Goal: Task Accomplishment & Management: Complete application form

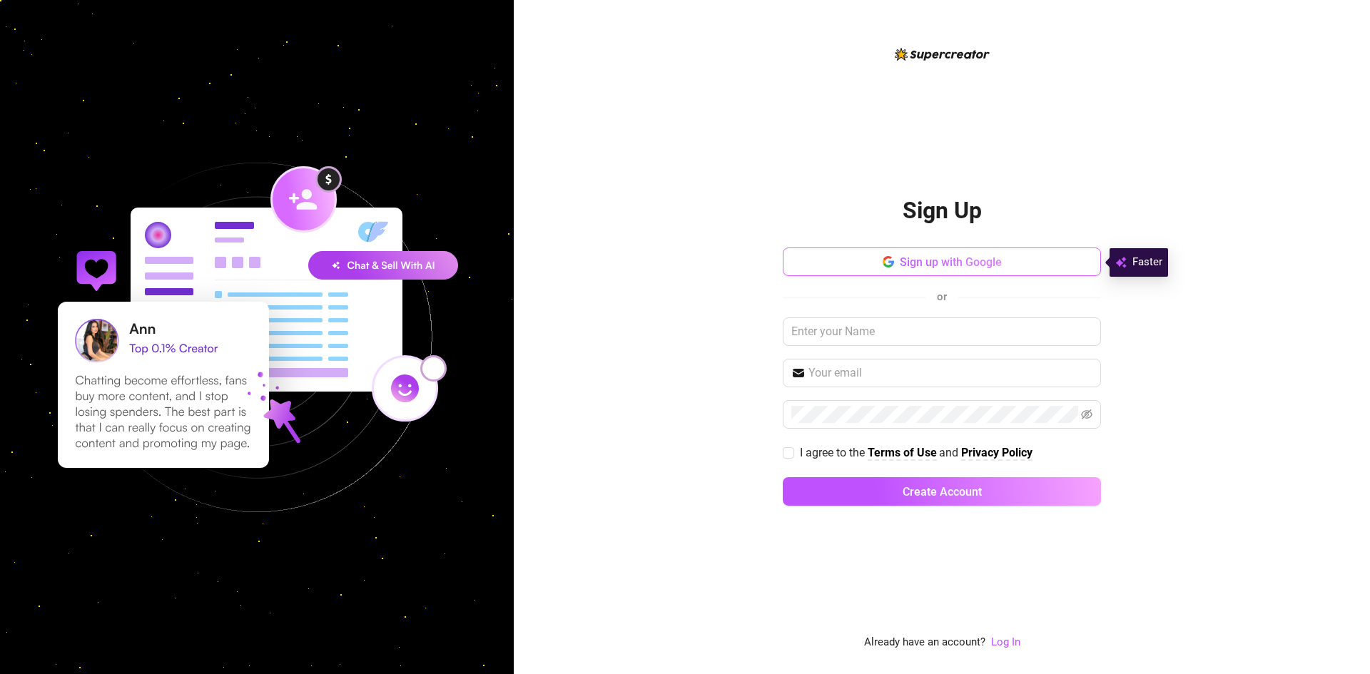
click at [905, 260] on span "Sign up with Google" at bounding box center [951, 262] width 102 height 14
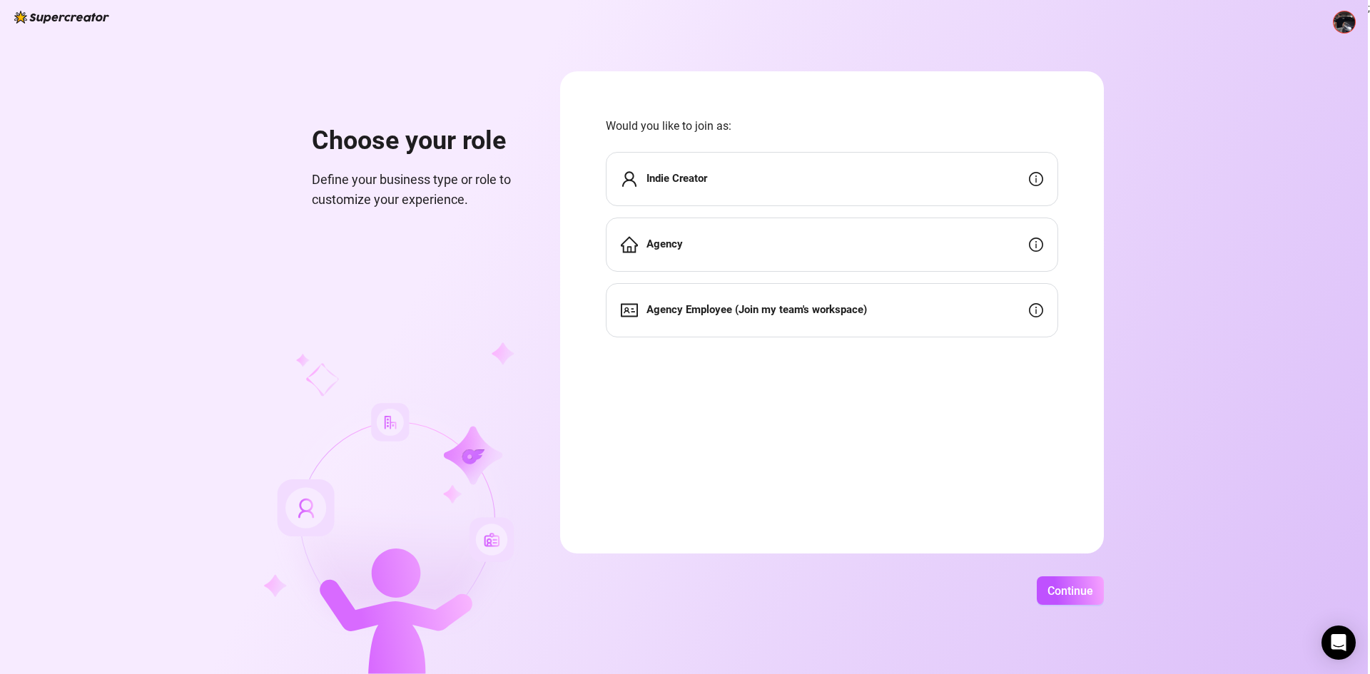
click at [755, 242] on div "Agency" at bounding box center [832, 245] width 452 height 54
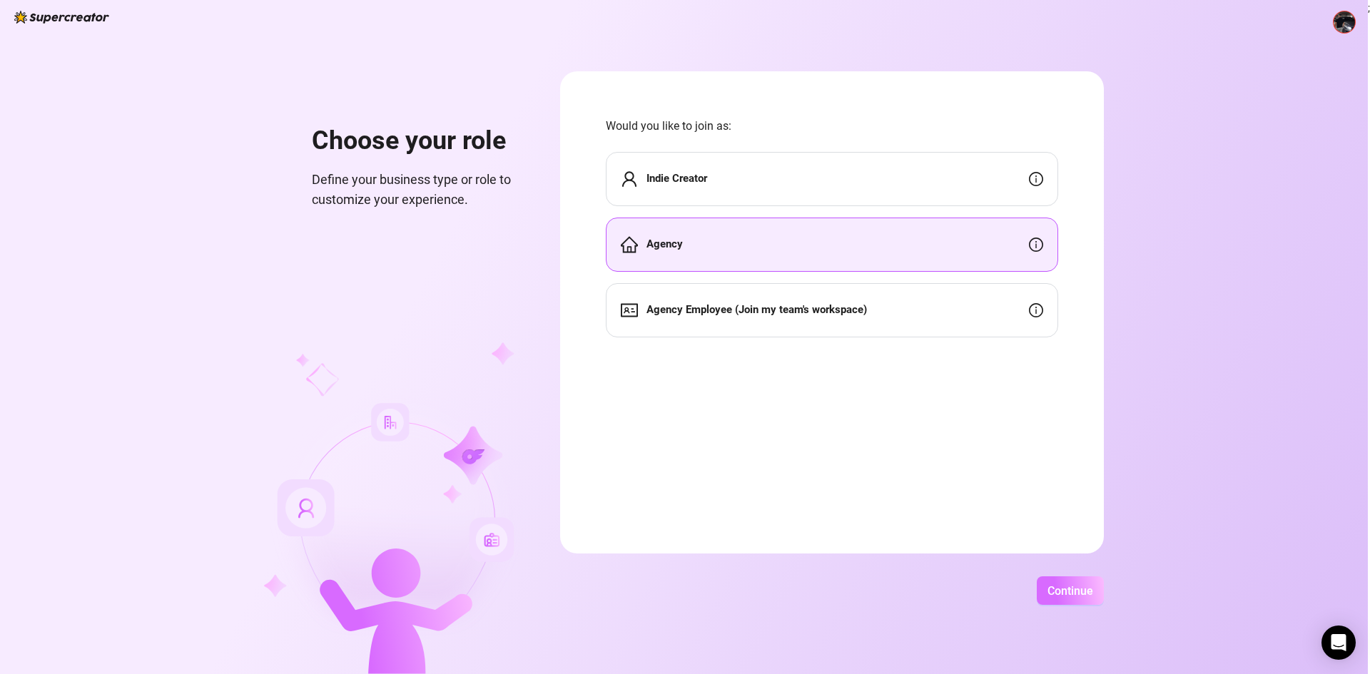
click at [1061, 591] on span "Continue" at bounding box center [1070, 591] width 46 height 14
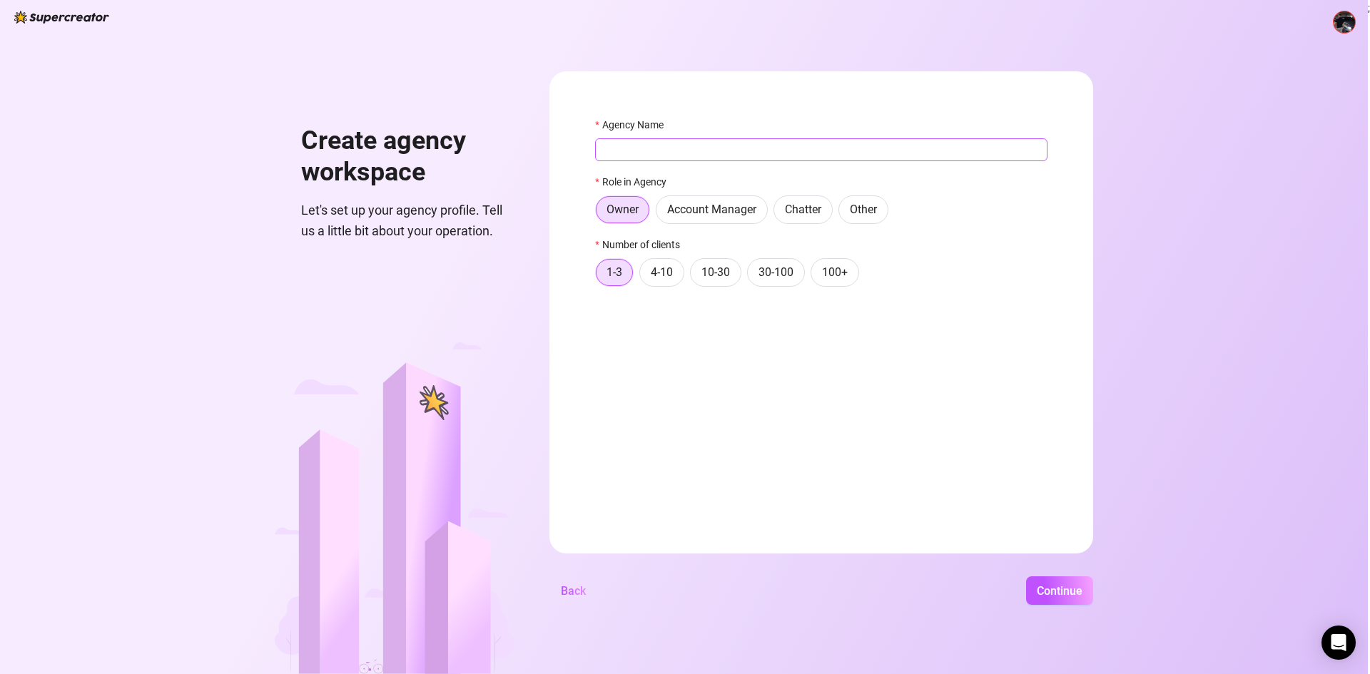
click at [683, 148] on input "Agency Name" at bounding box center [821, 149] width 452 height 23
type input "A"
type input "Diamond"
click at [1047, 577] on button "Continue" at bounding box center [1059, 590] width 67 height 29
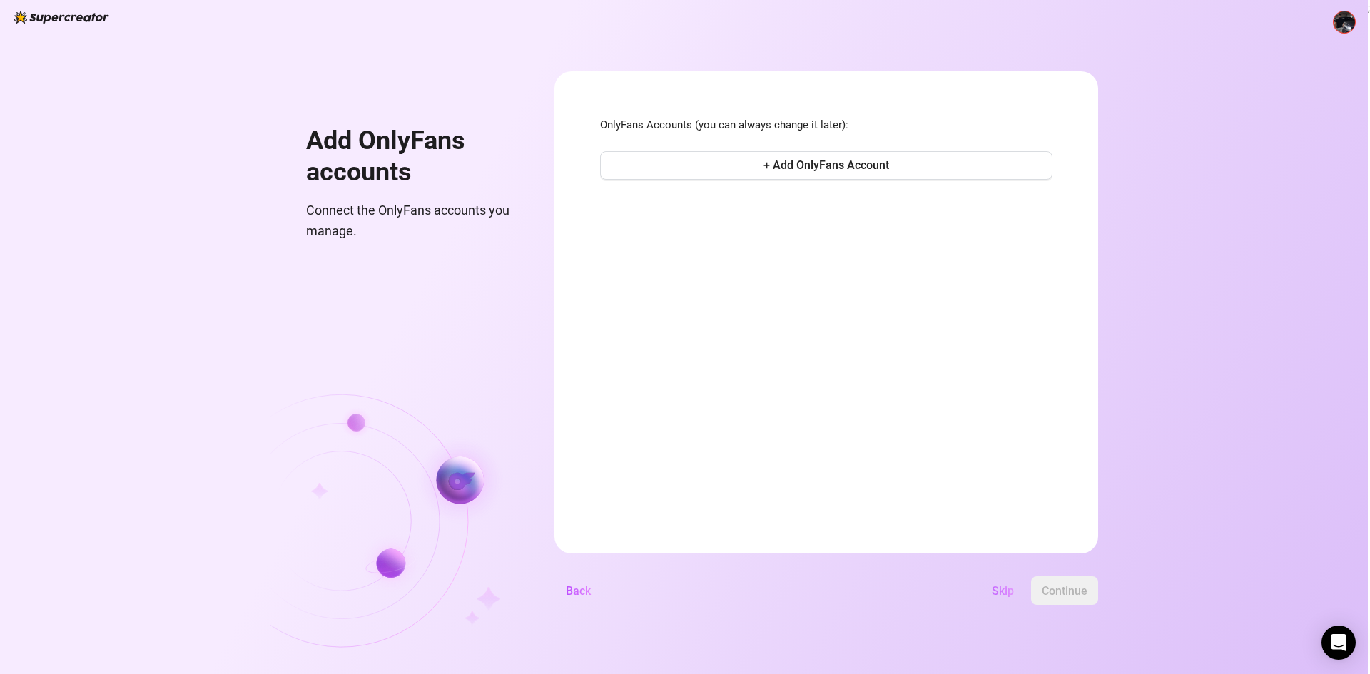
click at [1004, 588] on span "Skip" at bounding box center [1003, 591] width 22 height 14
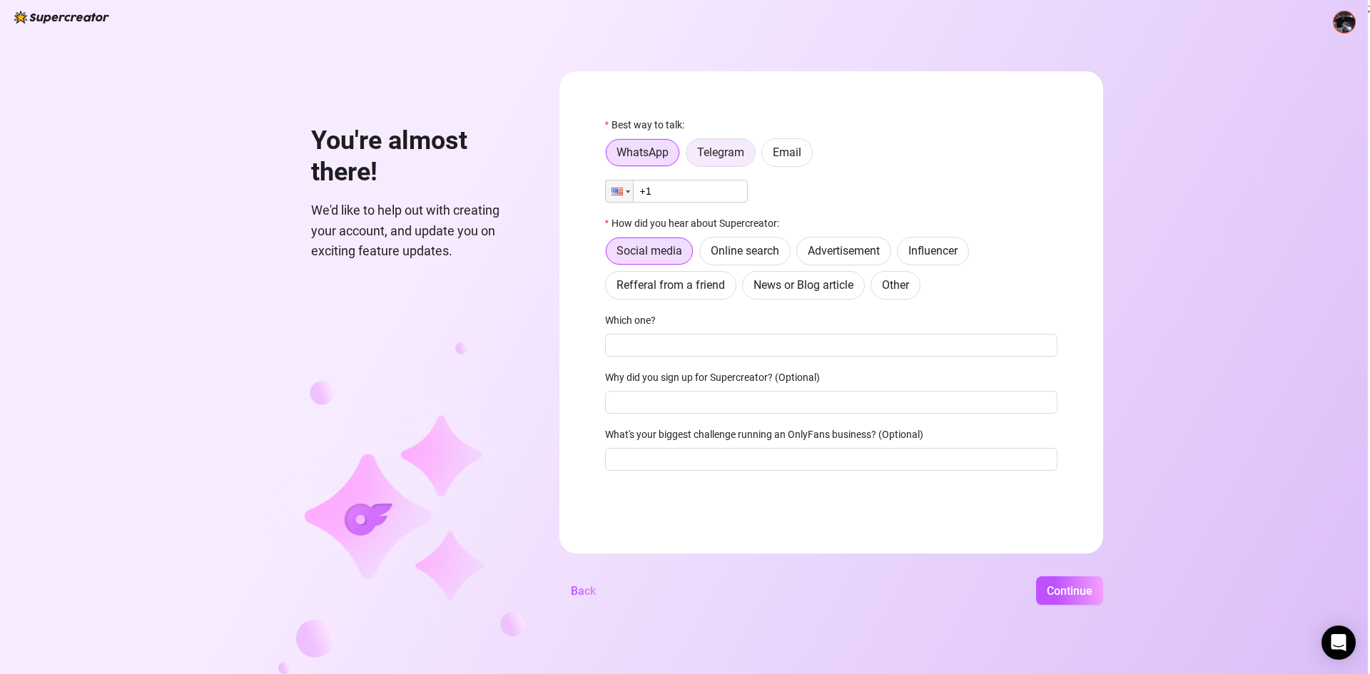
click at [719, 157] on span "Telegram" at bounding box center [720, 153] width 47 height 14
click at [690, 156] on input "Telegram" at bounding box center [690, 156] width 0 height 0
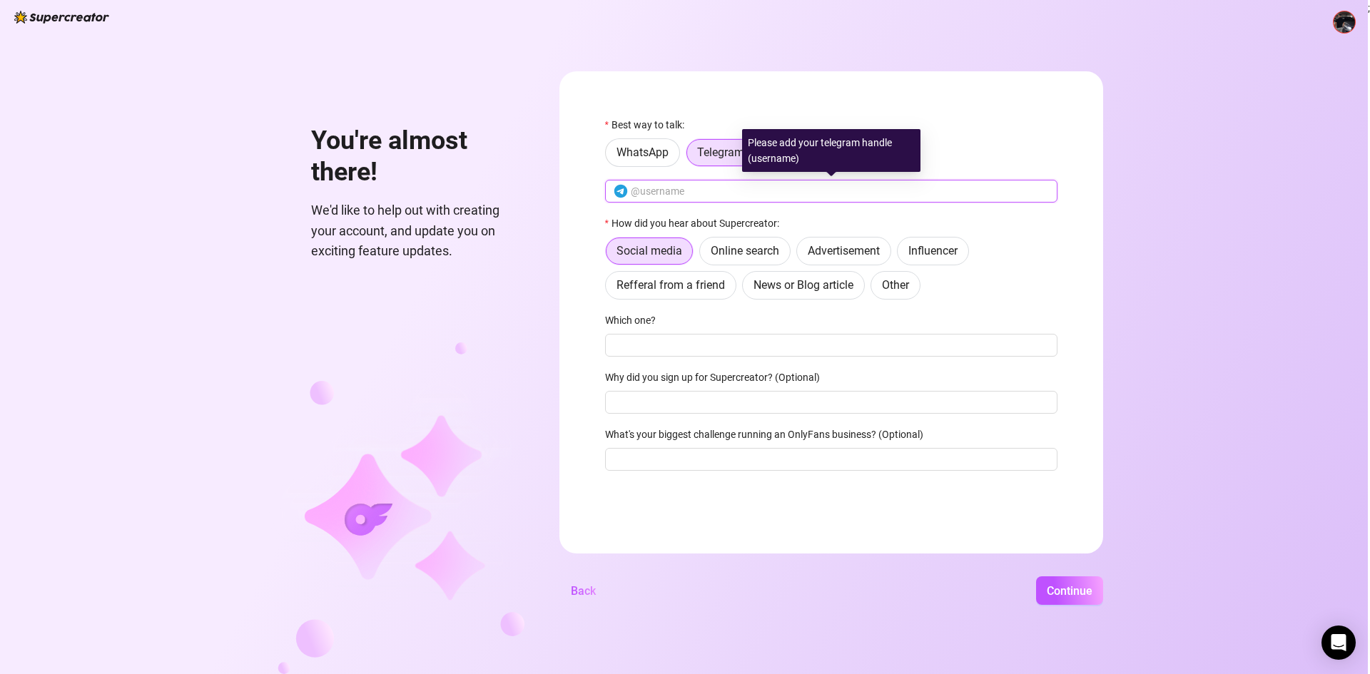
click at [693, 187] on input "text" at bounding box center [840, 191] width 418 height 16
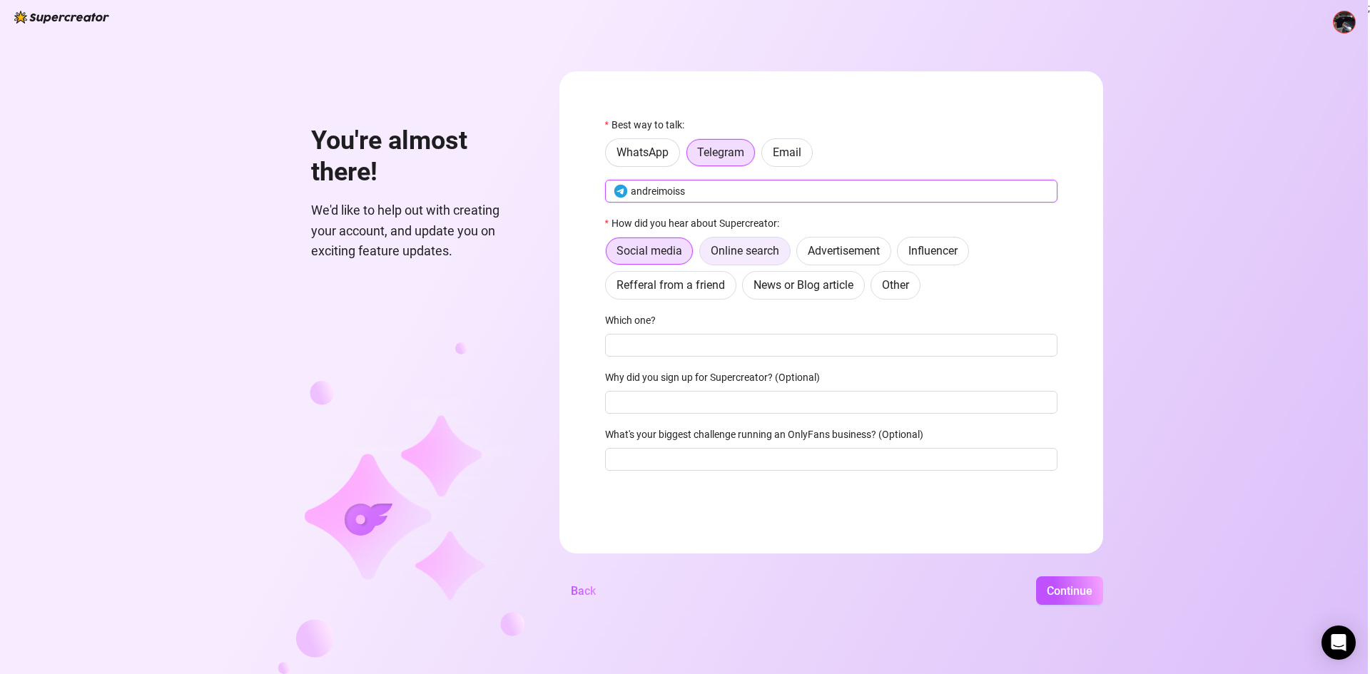
type input "andreimoiss"
click at [755, 253] on span "Online search" at bounding box center [745, 251] width 68 height 14
click at [703, 255] on input "Online search" at bounding box center [703, 255] width 0 height 0
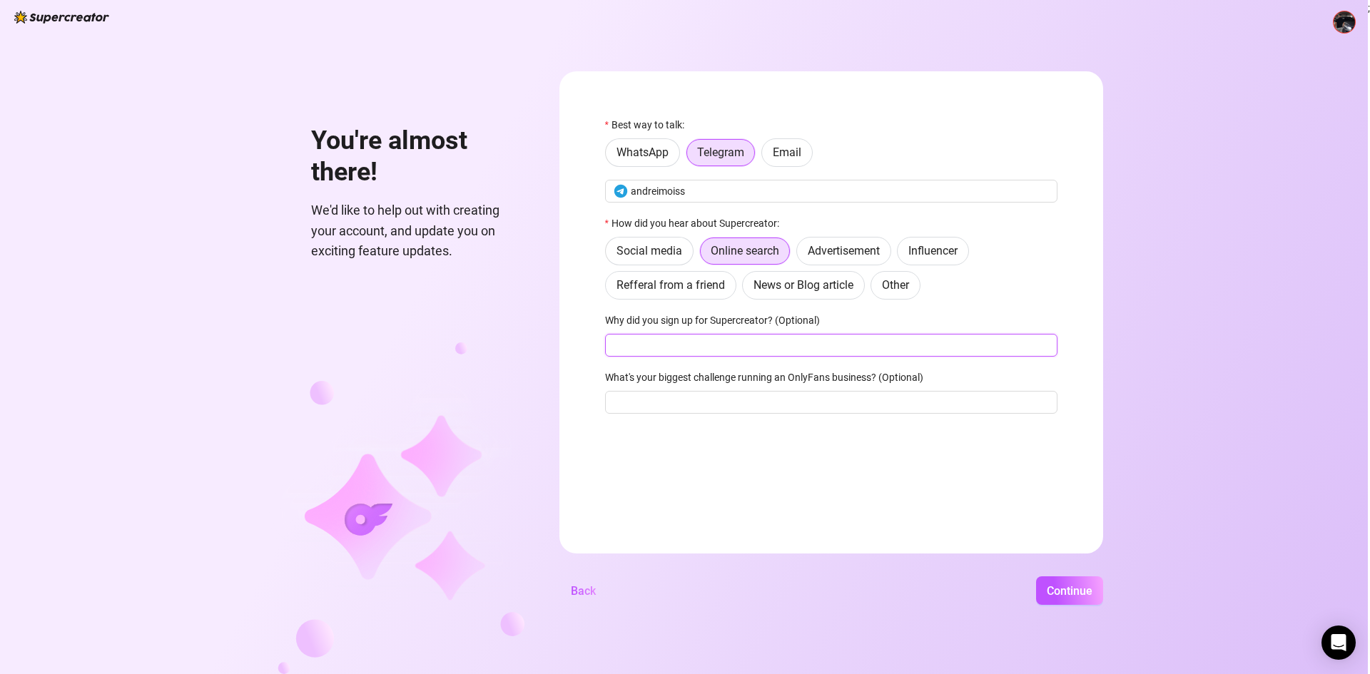
click at [680, 347] on input "Why did you sign up for Supercreator? (Optional)" at bounding box center [831, 345] width 452 height 23
type input "A"
type input "AI chatting"
click at [770, 407] on input "What's your biggest challenge running an OnlyFans business? (Optional)" at bounding box center [831, 402] width 452 height 23
click at [1056, 589] on span "Continue" at bounding box center [1069, 591] width 46 height 14
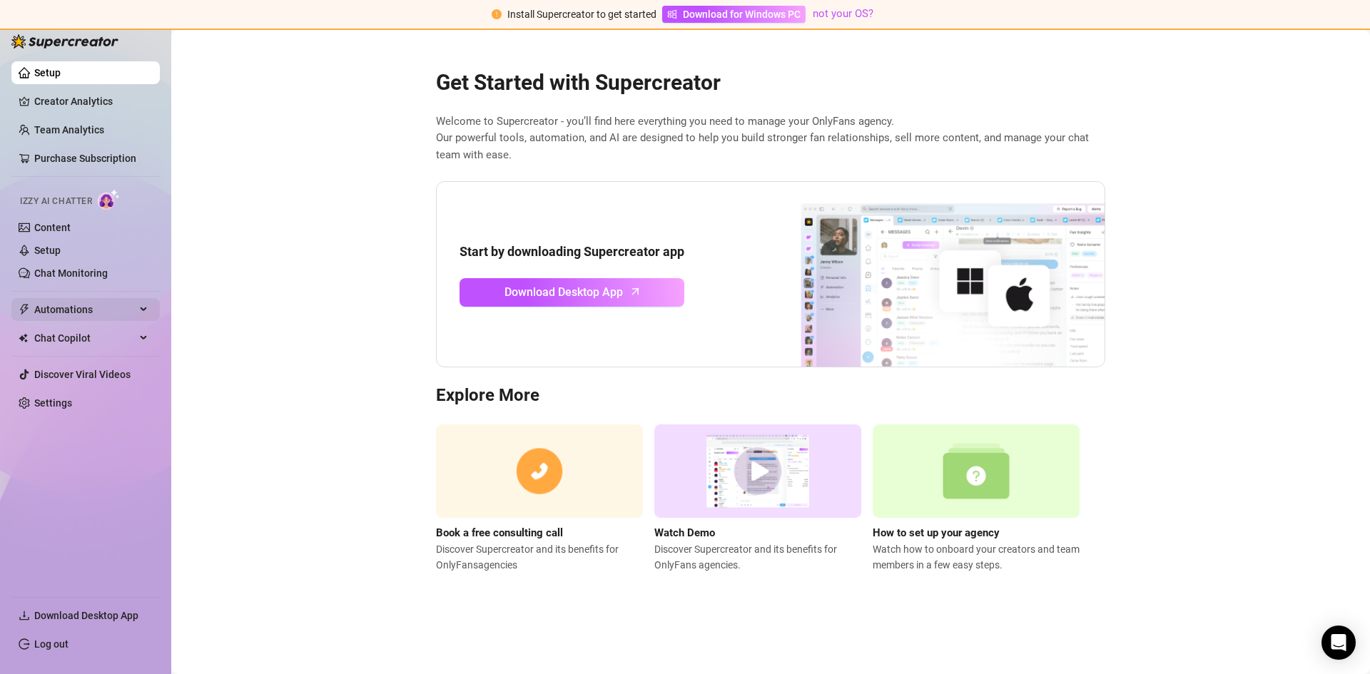
click at [151, 315] on div "Automations" at bounding box center [85, 309] width 148 height 23
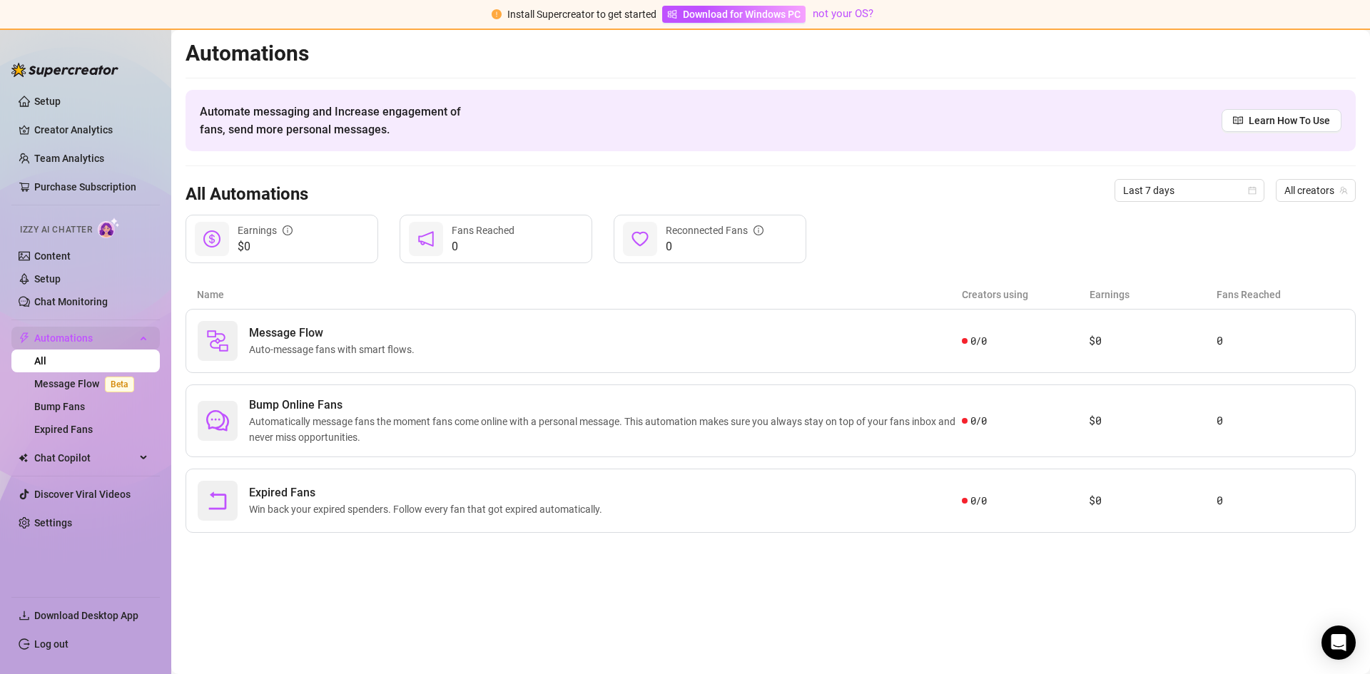
click at [144, 344] on div "Automations" at bounding box center [85, 338] width 148 height 23
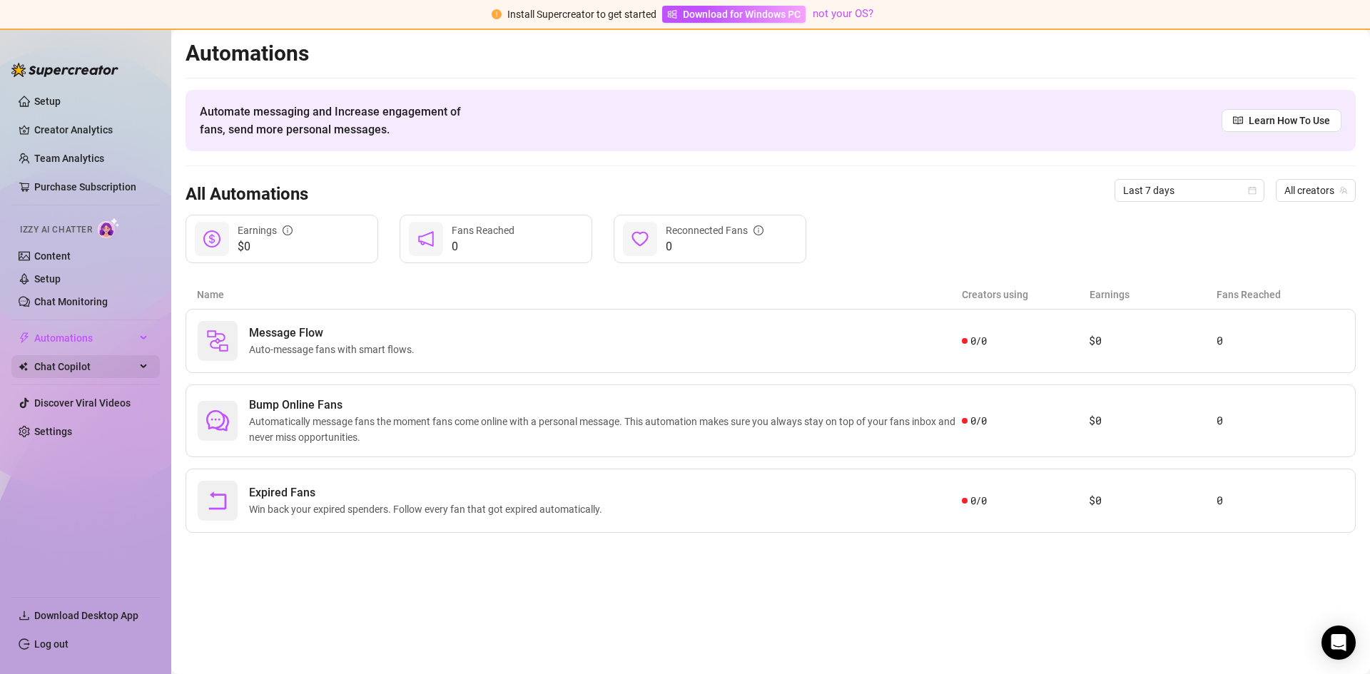
click at [133, 367] on span "Chat Copilot" at bounding box center [84, 366] width 101 height 23
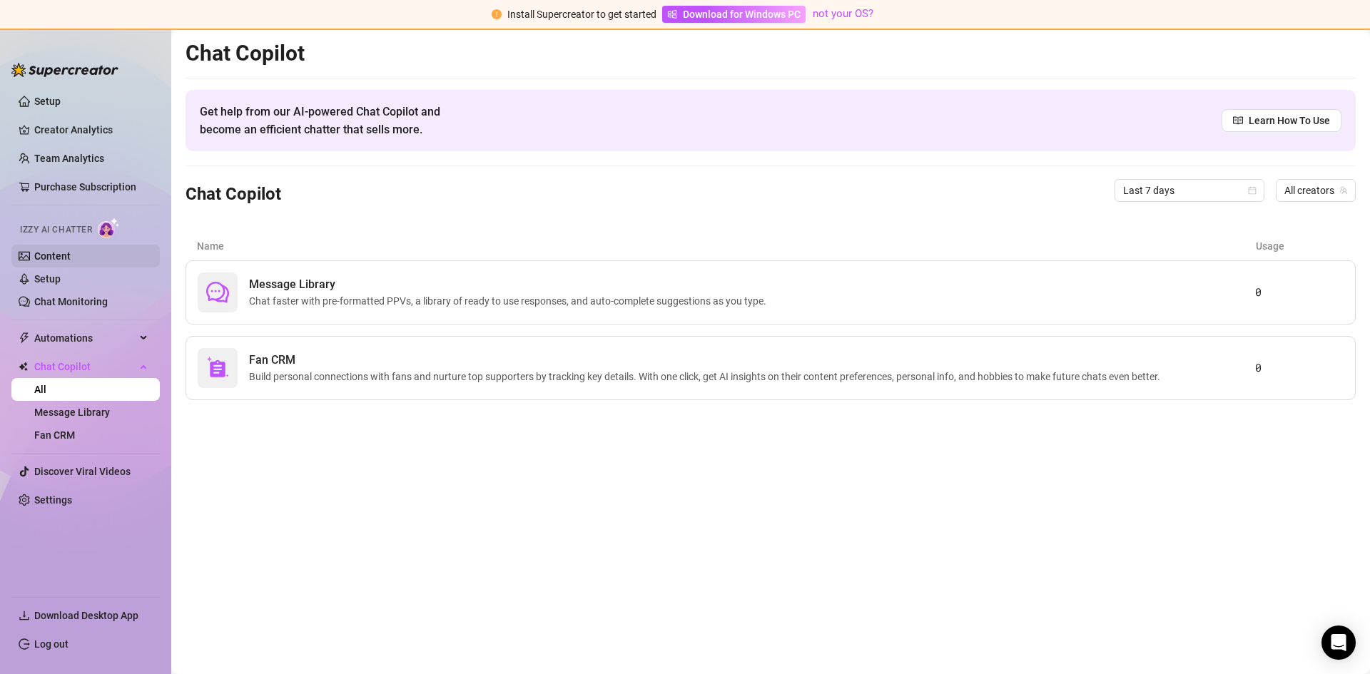
click at [70, 256] on link "Content" at bounding box center [52, 255] width 36 height 11
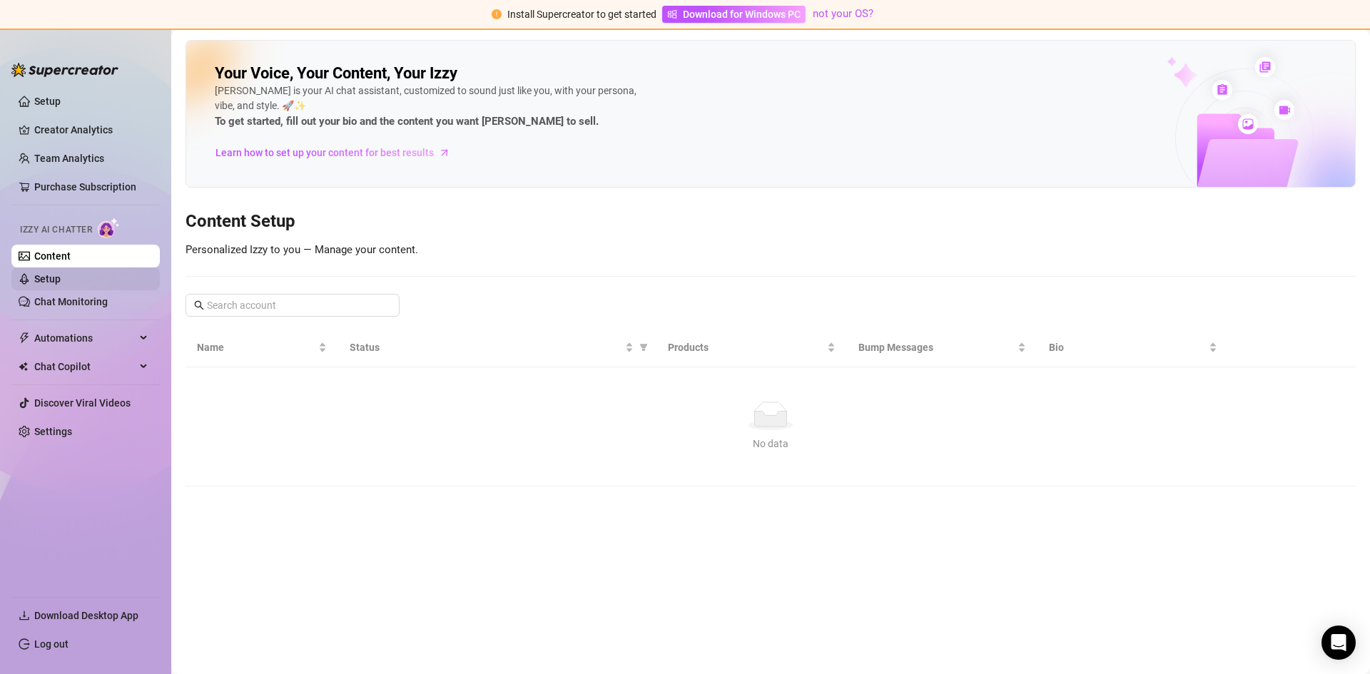
click at [61, 278] on link "Setup" at bounding box center [47, 278] width 26 height 11
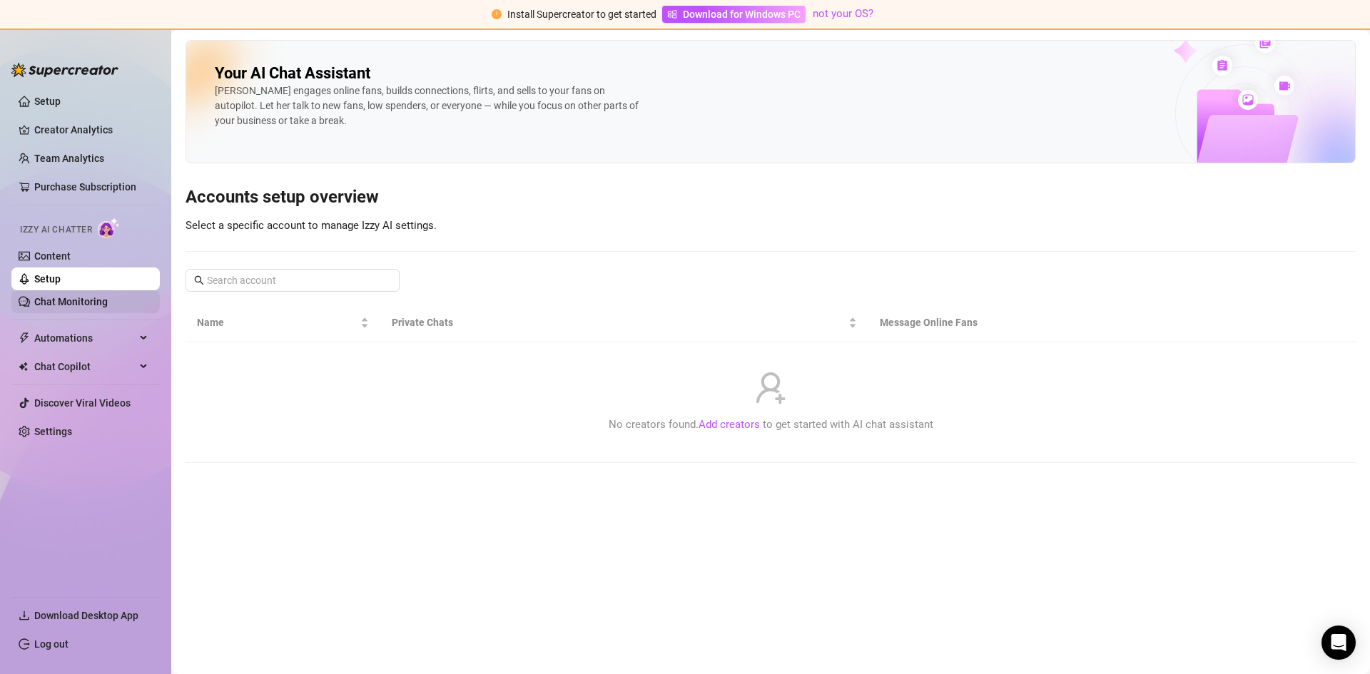
click at [90, 296] on link "Chat Monitoring" at bounding box center [70, 301] width 73 height 11
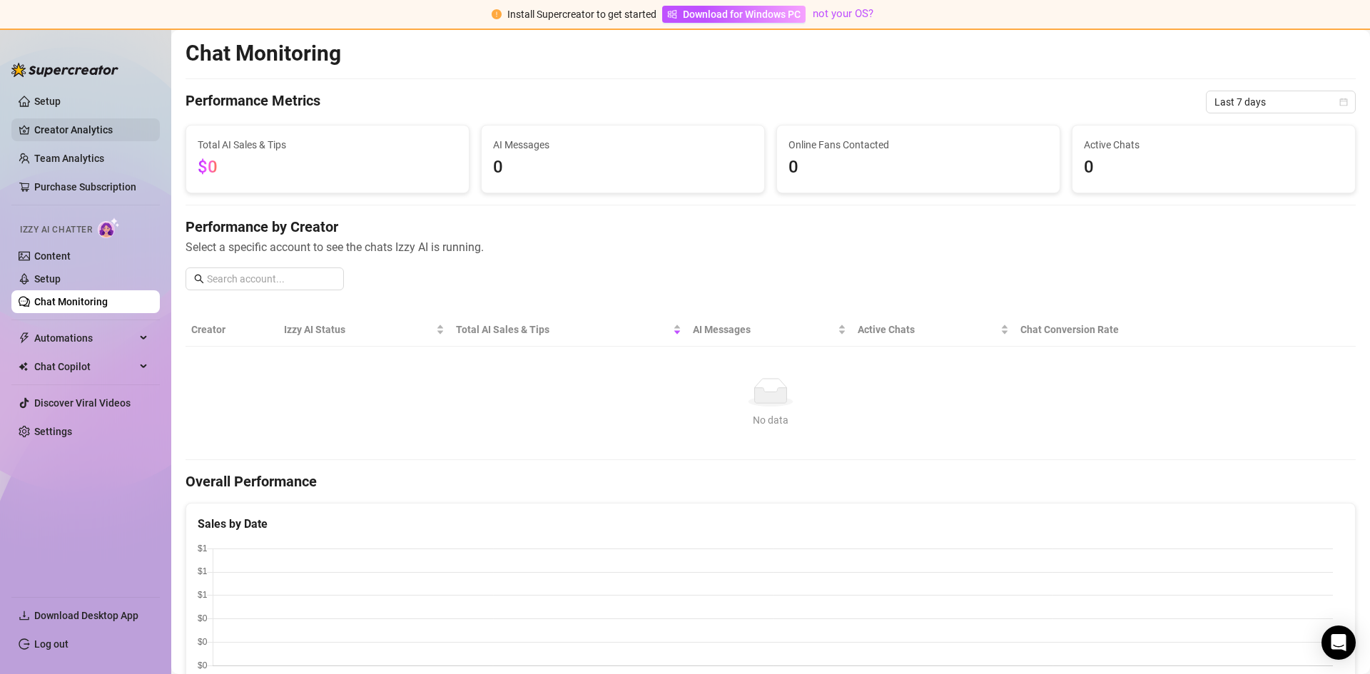
click at [82, 128] on link "Creator Analytics" at bounding box center [91, 129] width 114 height 23
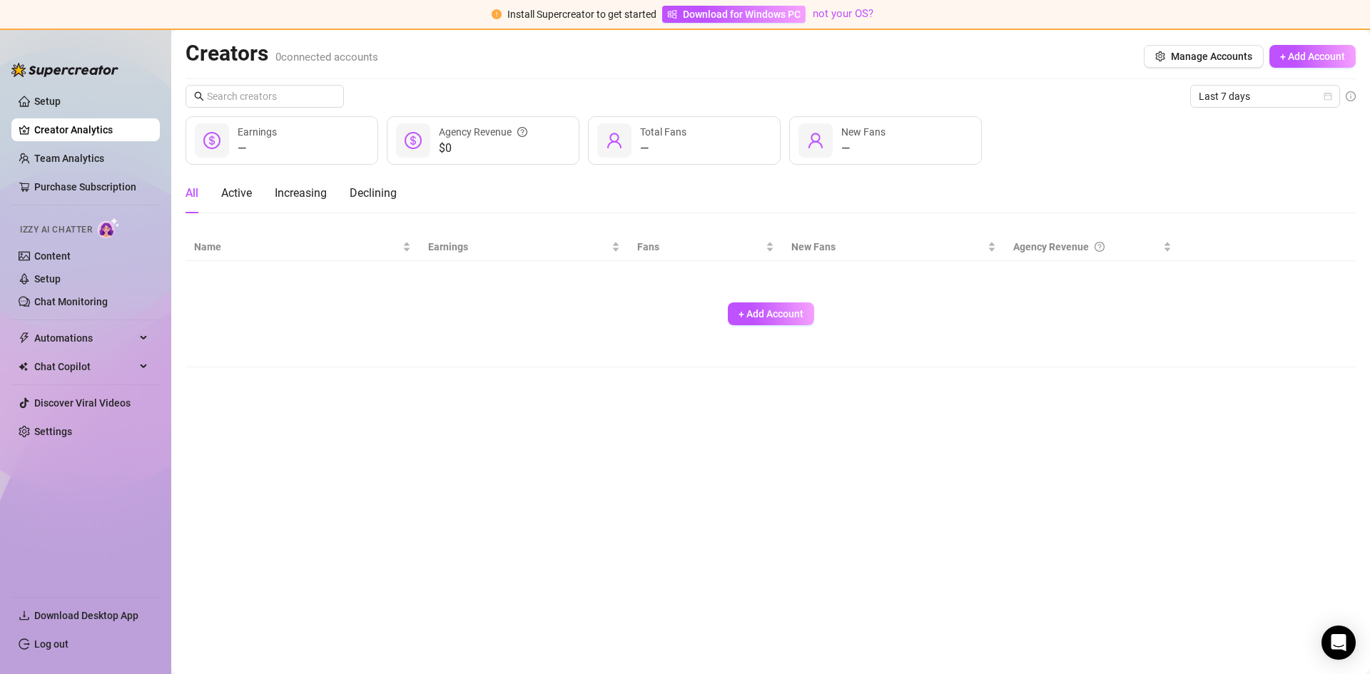
click at [79, 88] on ul "Setup Creator Analytics Team Analytics Purchase Subscription Izzy AI Chatter Co…" at bounding box center [85, 337] width 148 height 506
click at [61, 96] on link "Setup" at bounding box center [47, 101] width 26 height 11
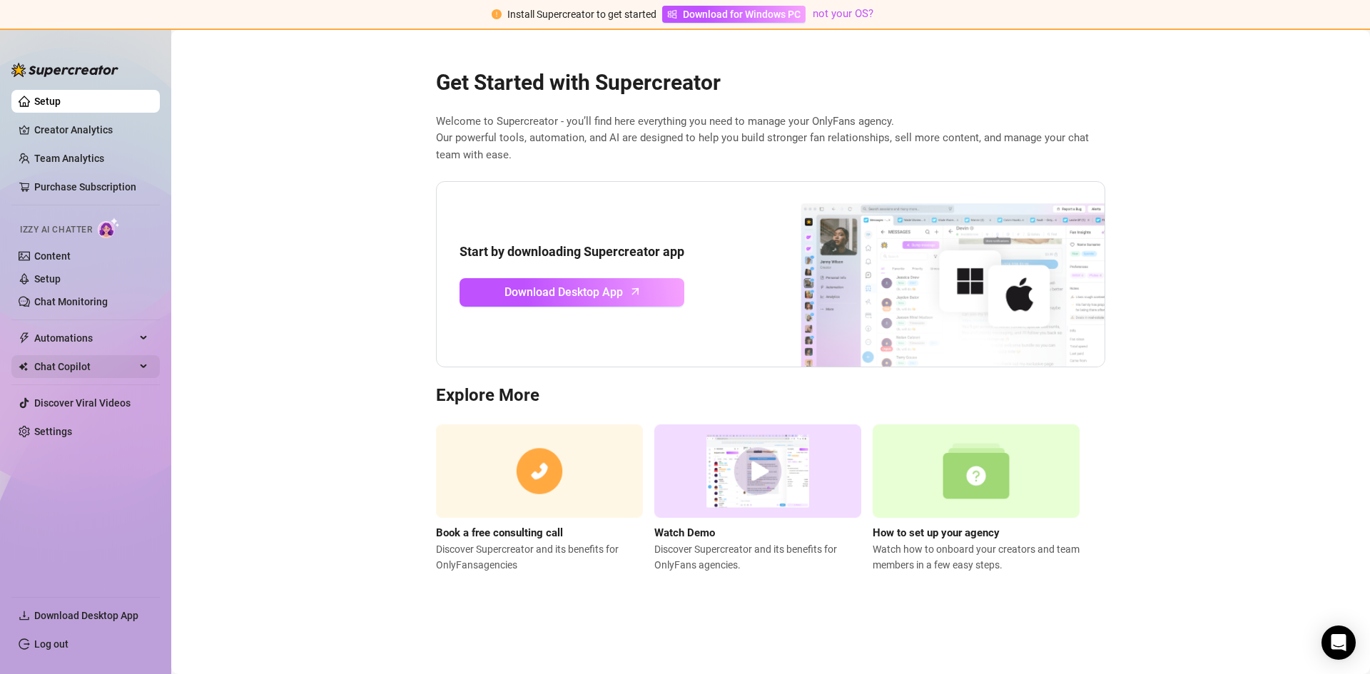
click at [134, 371] on span "Chat Copilot" at bounding box center [84, 366] width 101 height 23
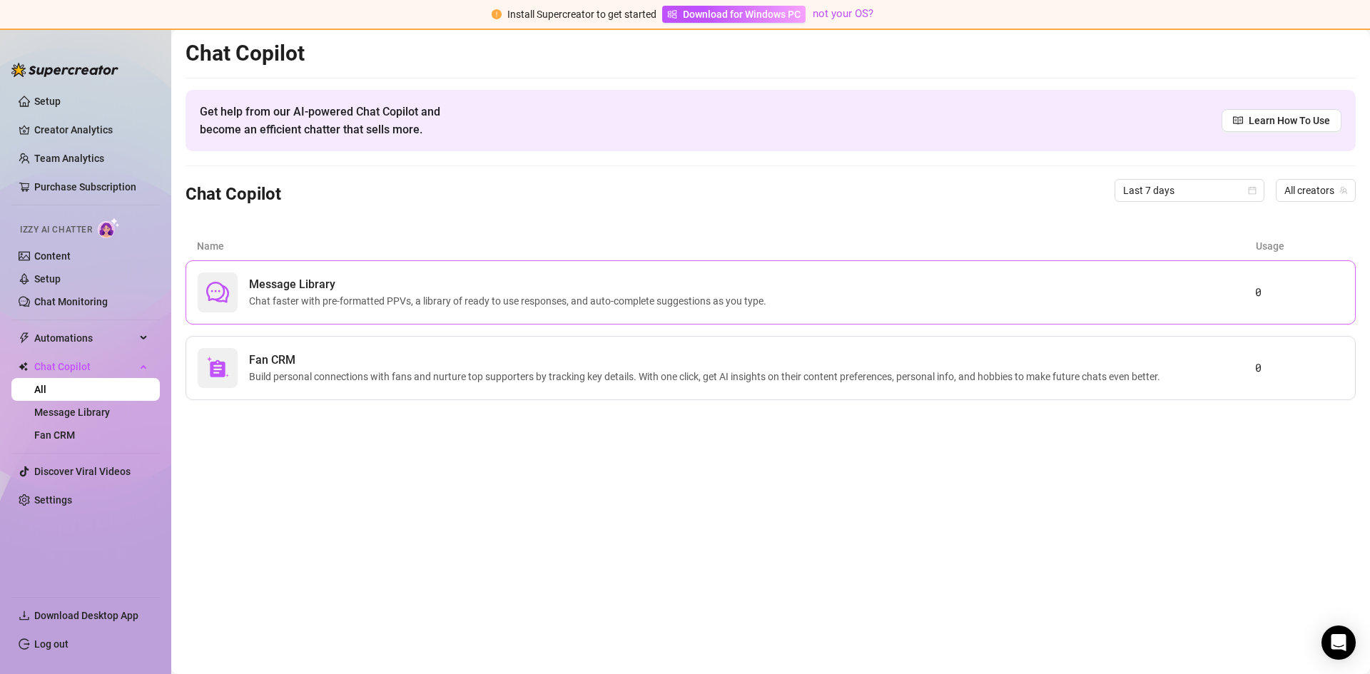
click at [420, 299] on span "Chat faster with pre-formatted PPVs, a library of ready to use responses, and a…" at bounding box center [510, 301] width 523 height 16
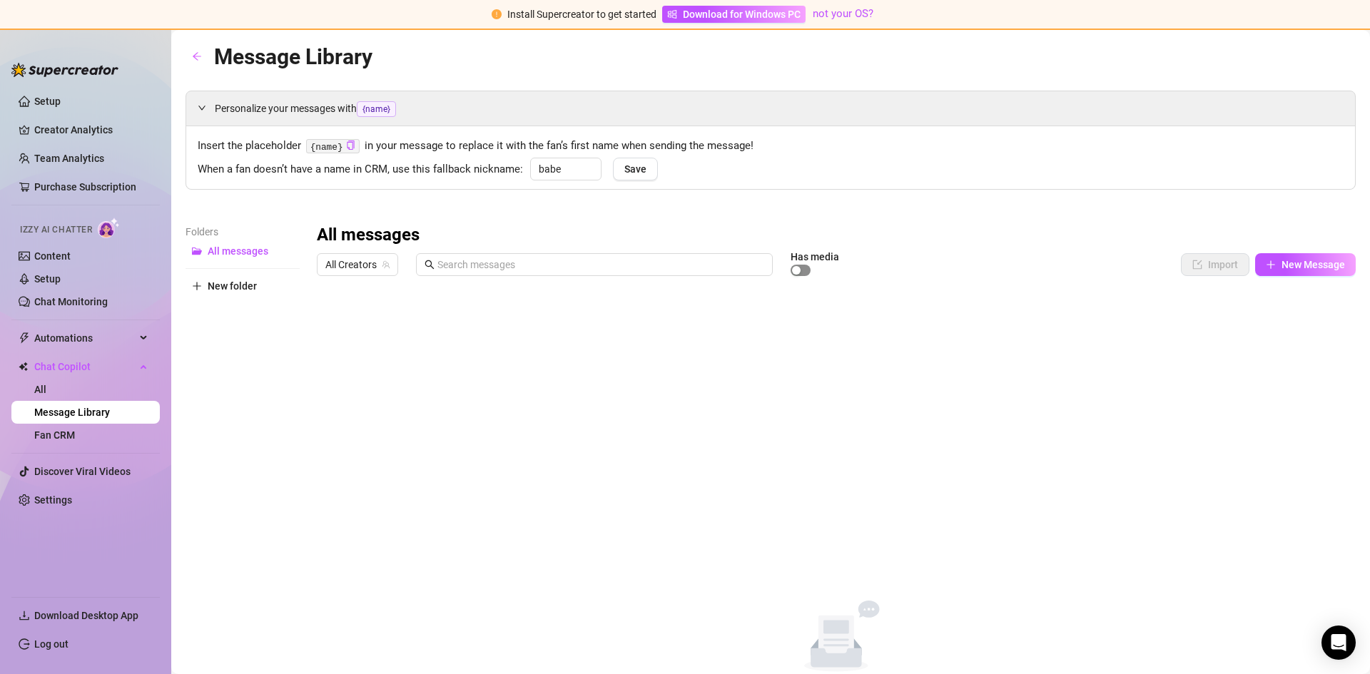
click at [798, 268] on div "button" at bounding box center [796, 270] width 9 height 9
click at [798, 268] on span "button" at bounding box center [800, 270] width 20 height 11
click at [68, 254] on link "Content" at bounding box center [52, 255] width 36 height 11
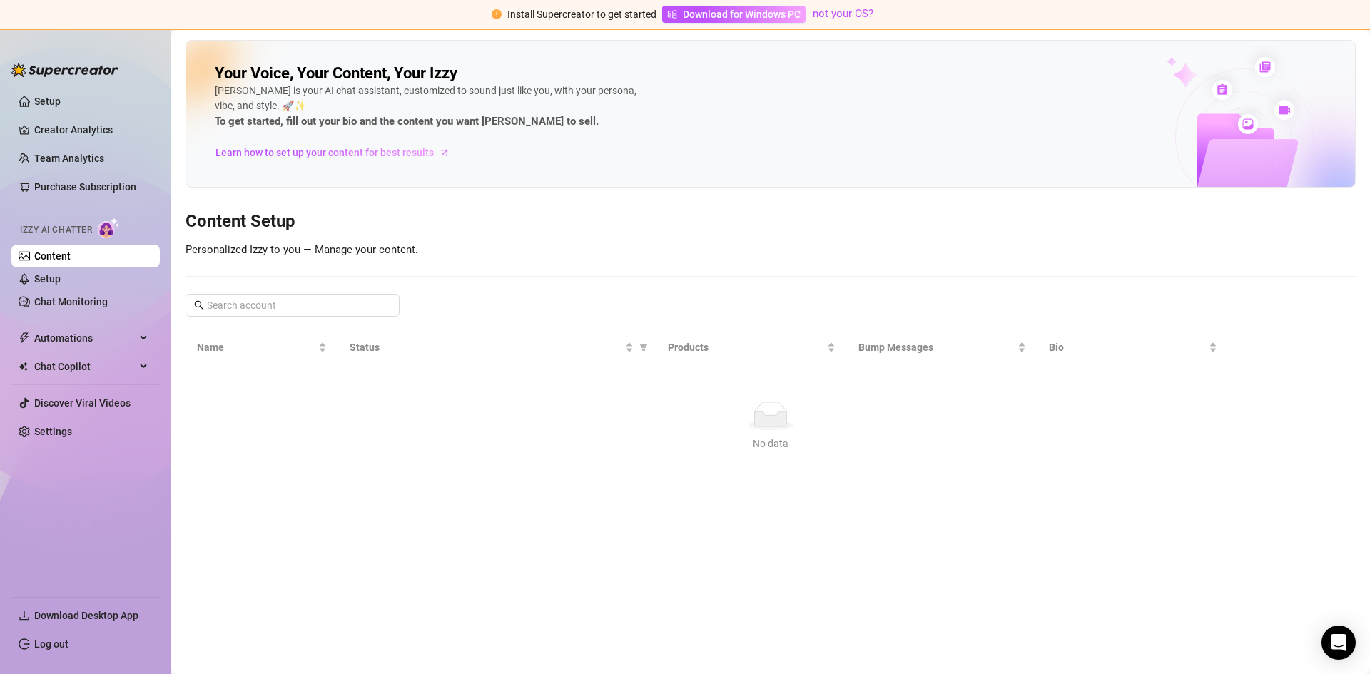
click at [70, 64] on img at bounding box center [64, 70] width 107 height 14
click at [67, 69] on img at bounding box center [64, 70] width 107 height 14
click at [63, 71] on img at bounding box center [64, 70] width 107 height 14
